Goal: Find contact information: Find contact information

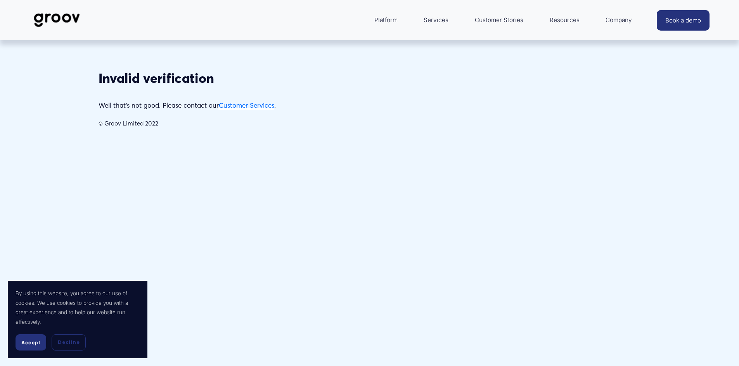
click at [34, 341] on span "Accept" at bounding box center [30, 343] width 19 height 6
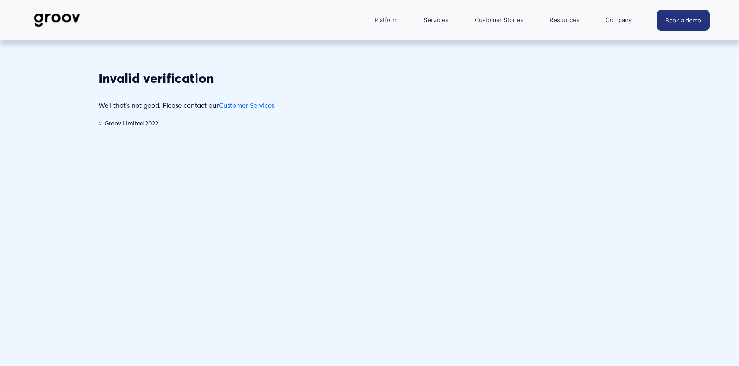
click at [247, 104] on link "Customer Services" at bounding box center [246, 105] width 55 height 8
